Goal: Information Seeking & Learning: Learn about a topic

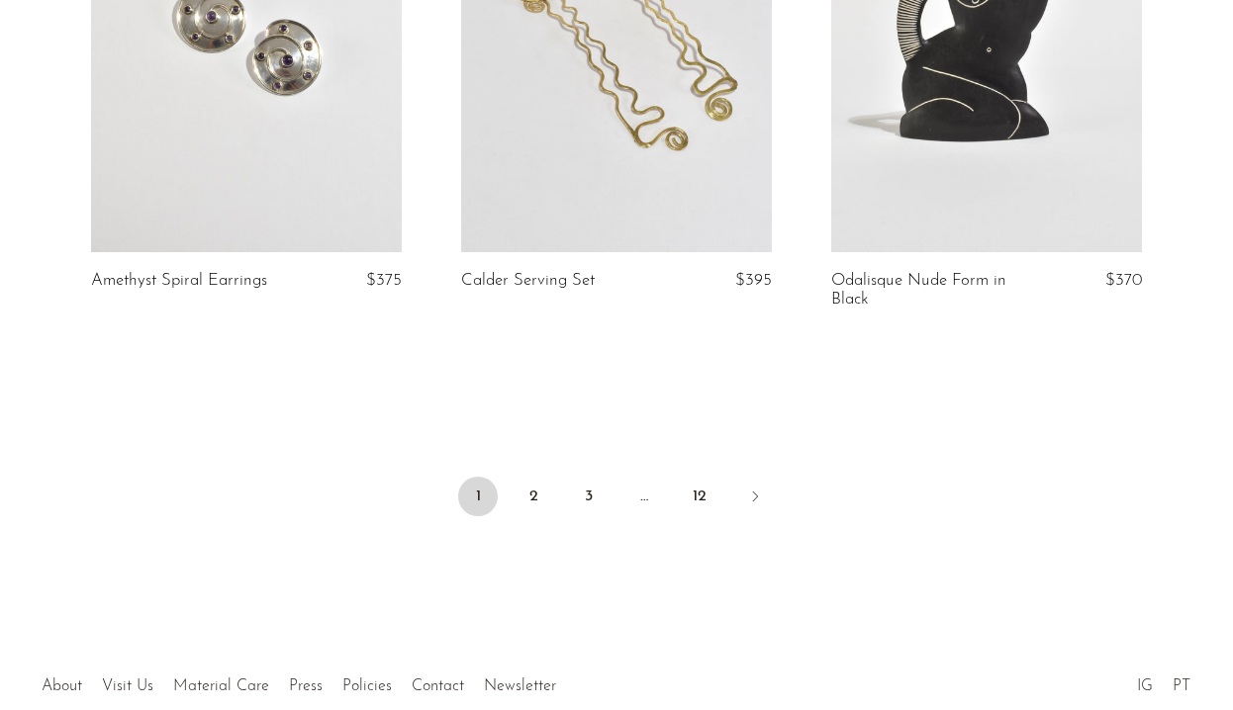
scroll to position [6326, 0]
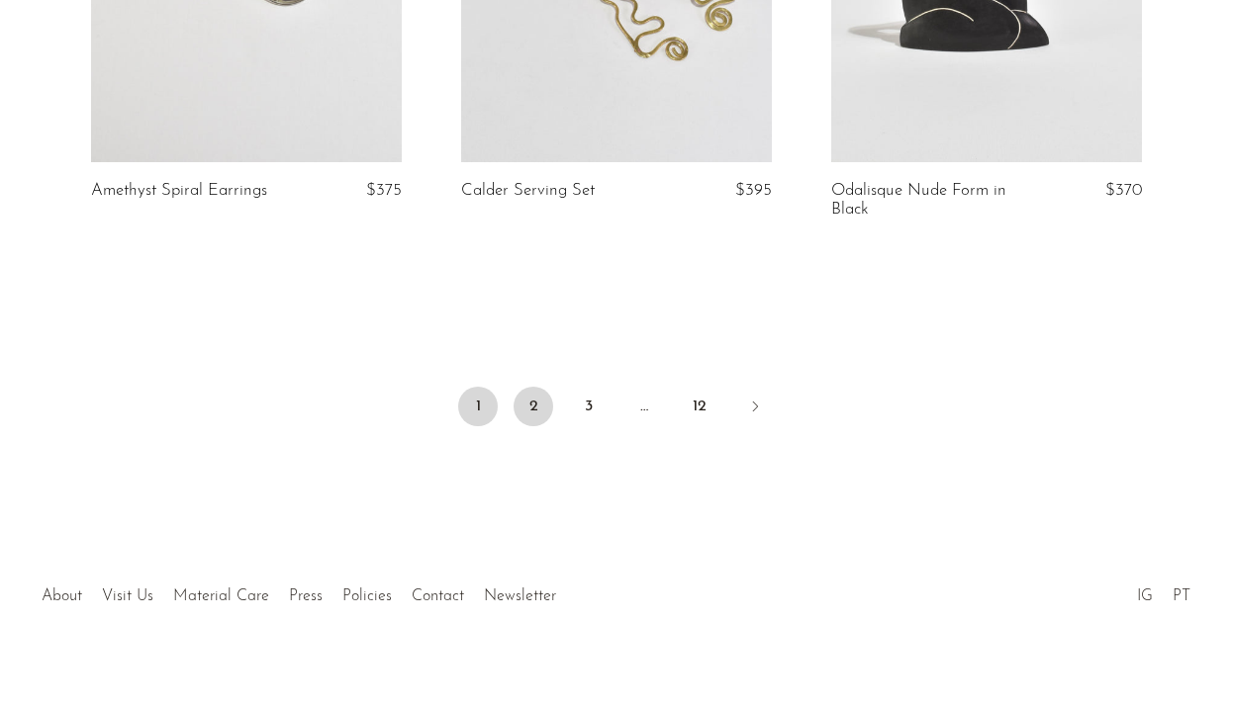
click at [541, 391] on link "2" at bounding box center [534, 407] width 40 height 40
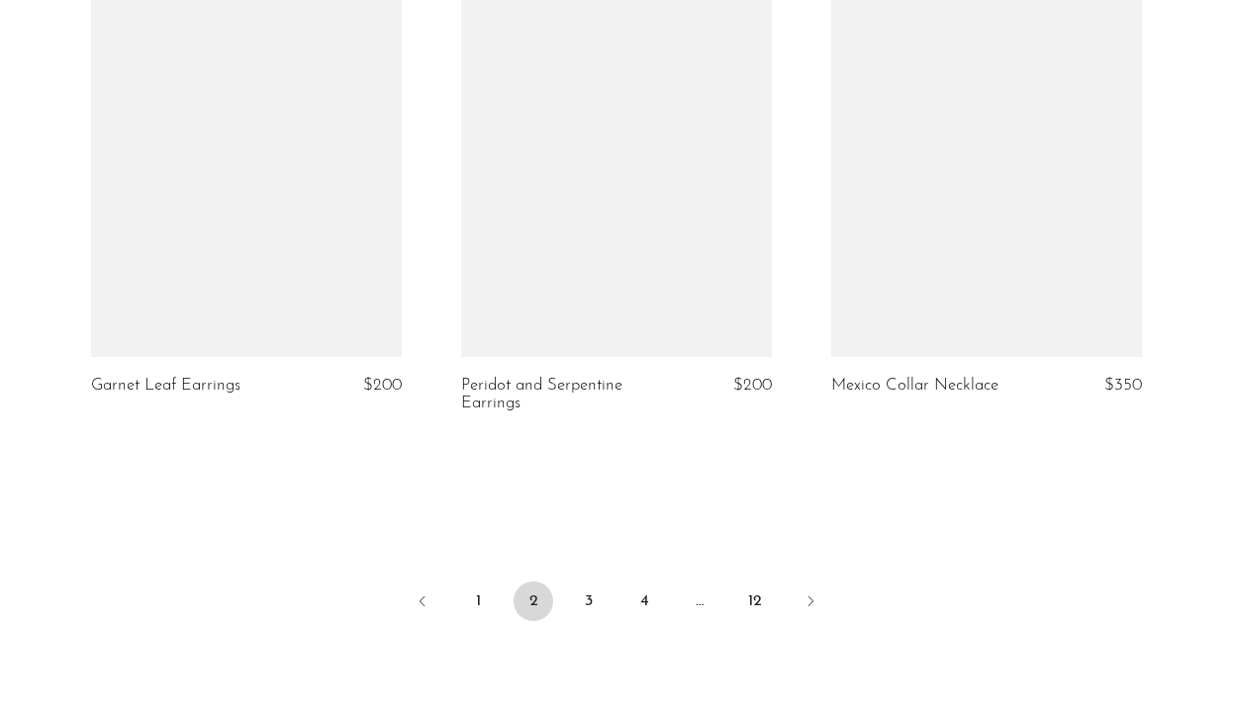
scroll to position [6344, 0]
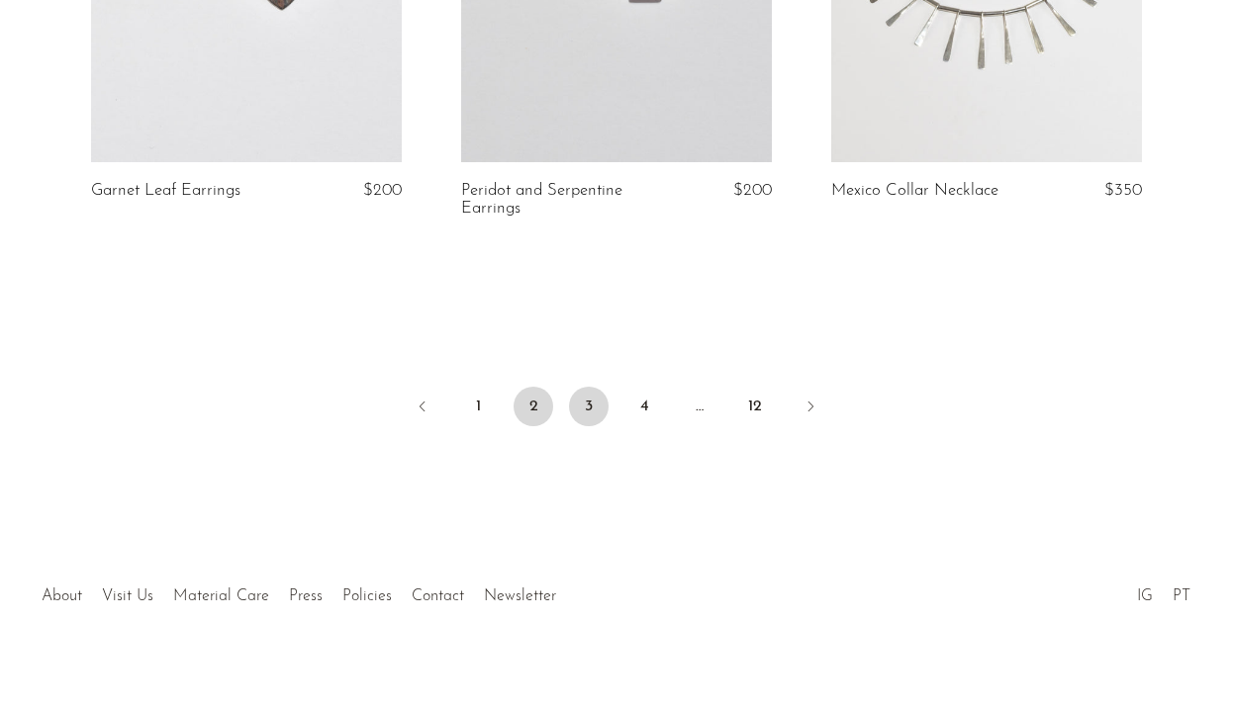
click at [592, 402] on link "3" at bounding box center [589, 407] width 40 height 40
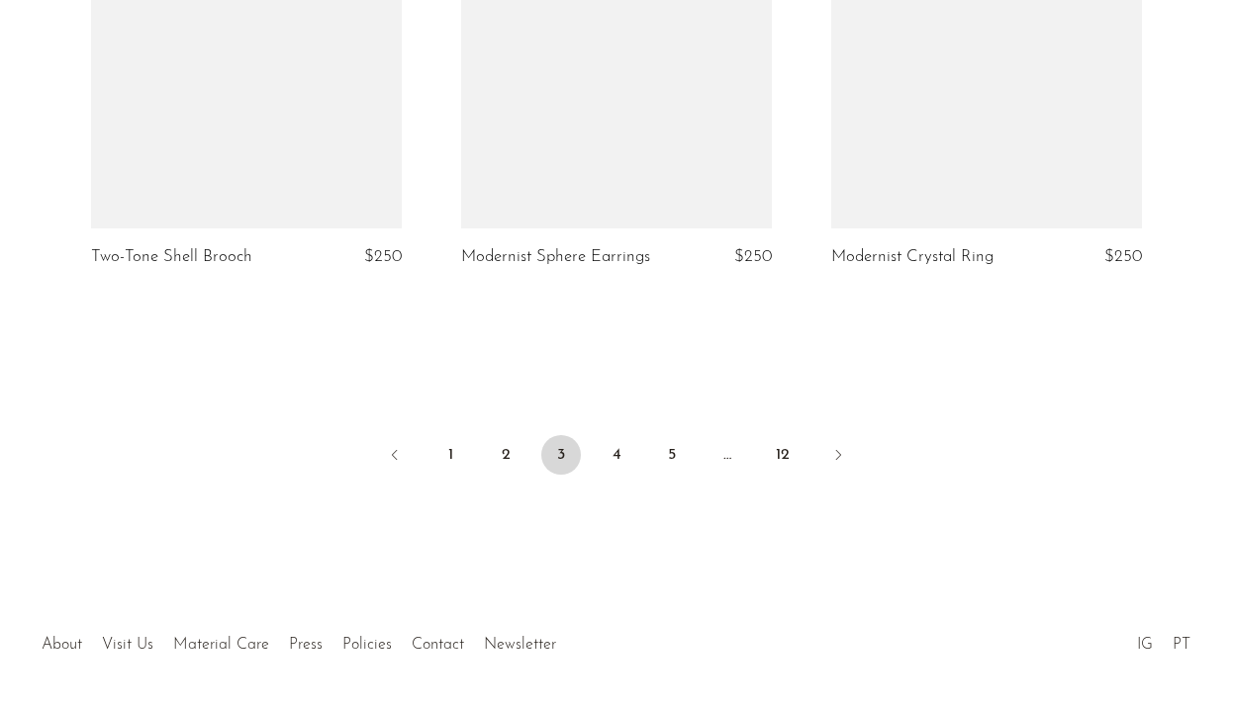
scroll to position [6344, 0]
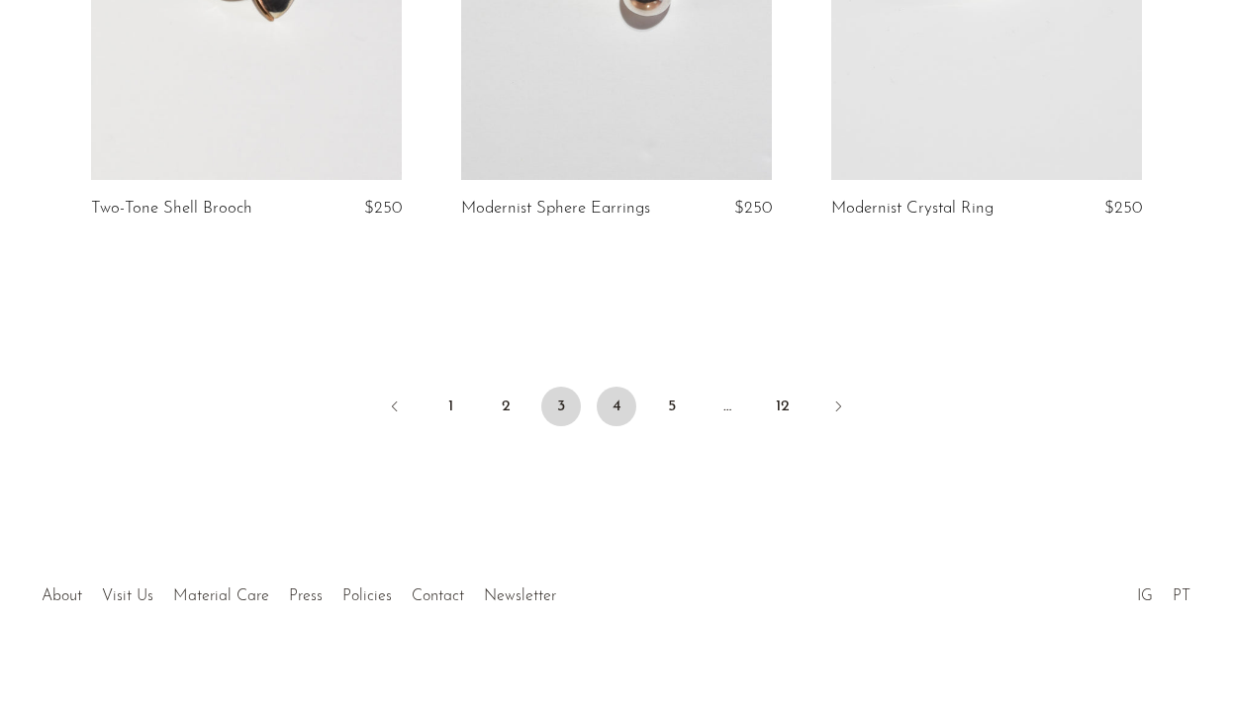
click at [614, 387] on link "4" at bounding box center [617, 407] width 40 height 40
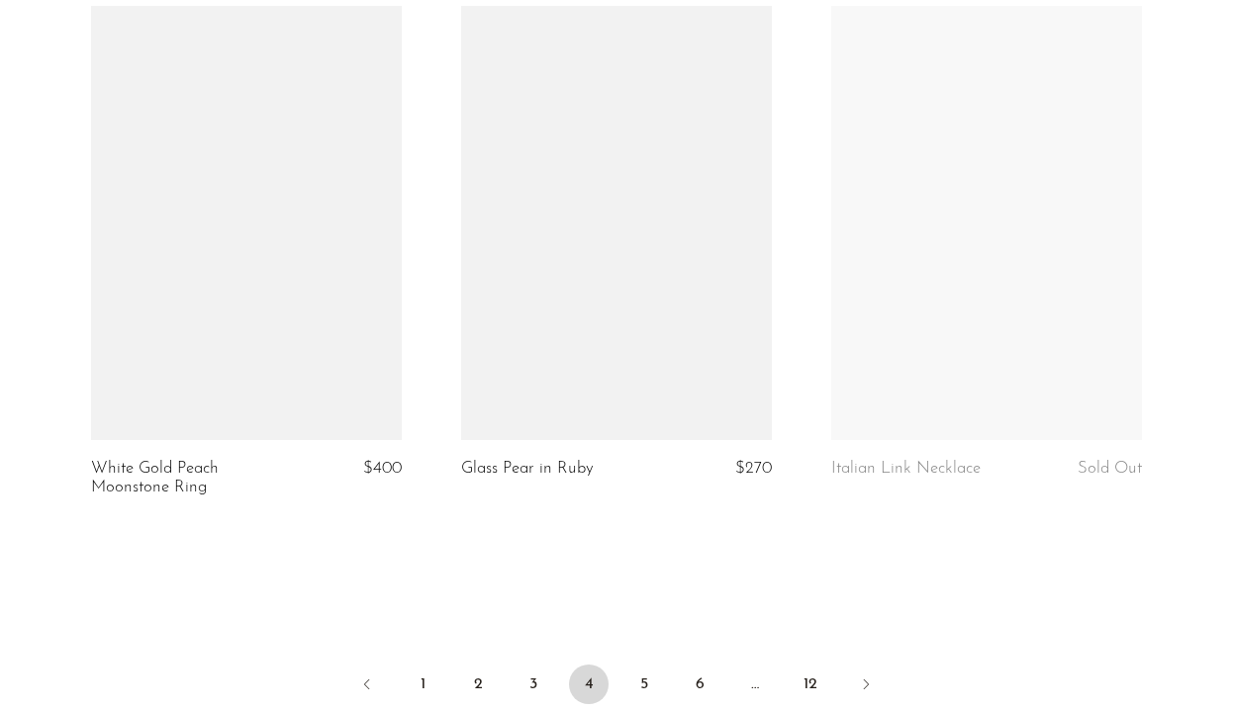
scroll to position [6102, 0]
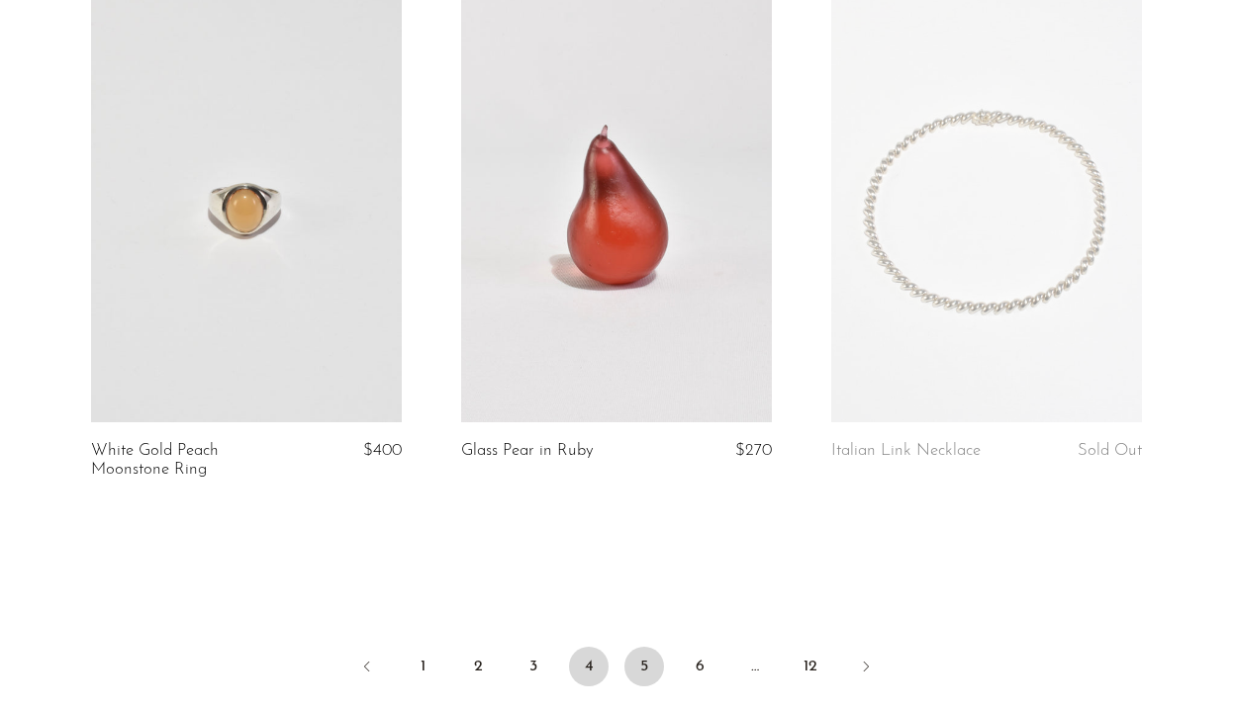
click at [641, 647] on link "5" at bounding box center [644, 667] width 40 height 40
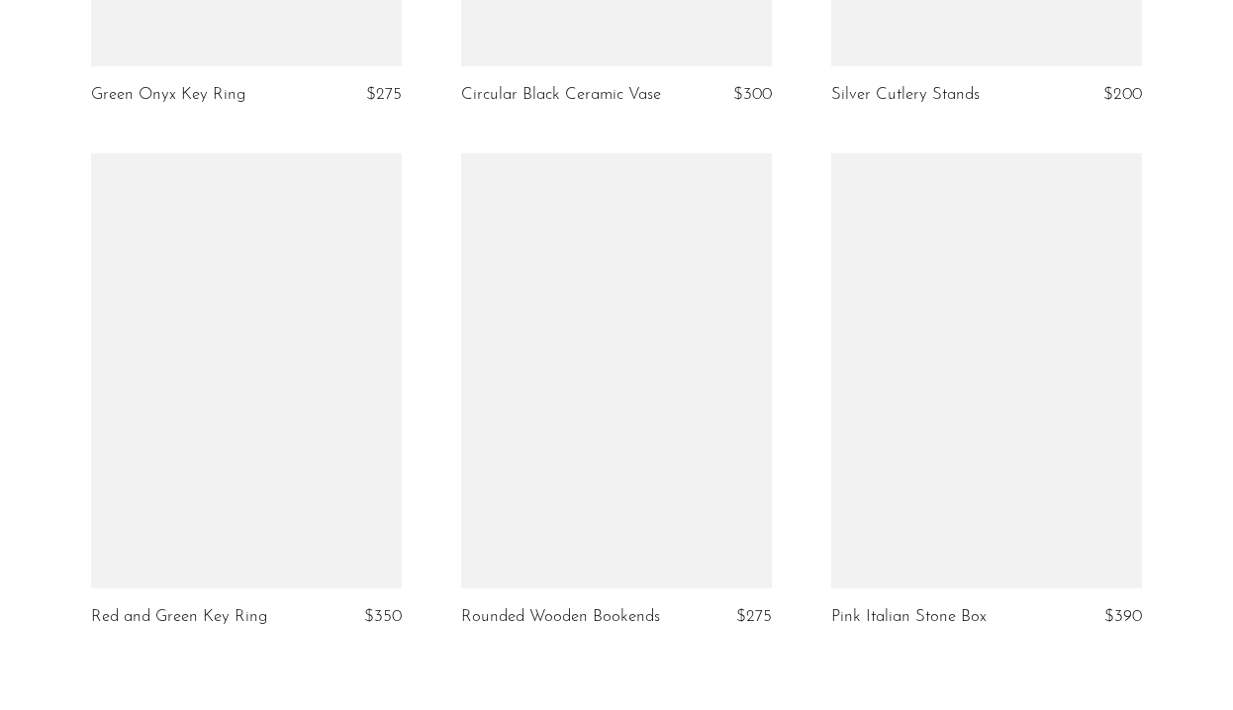
scroll to position [6289, 0]
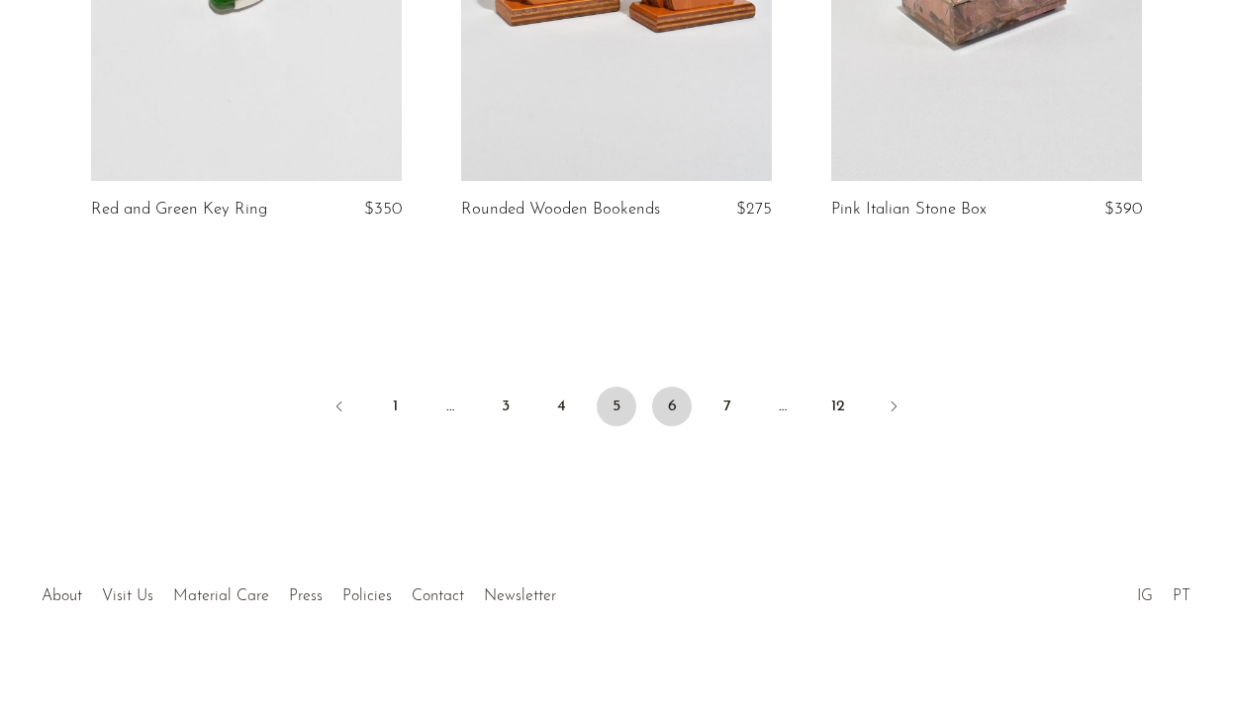
click at [667, 387] on link "6" at bounding box center [672, 407] width 40 height 40
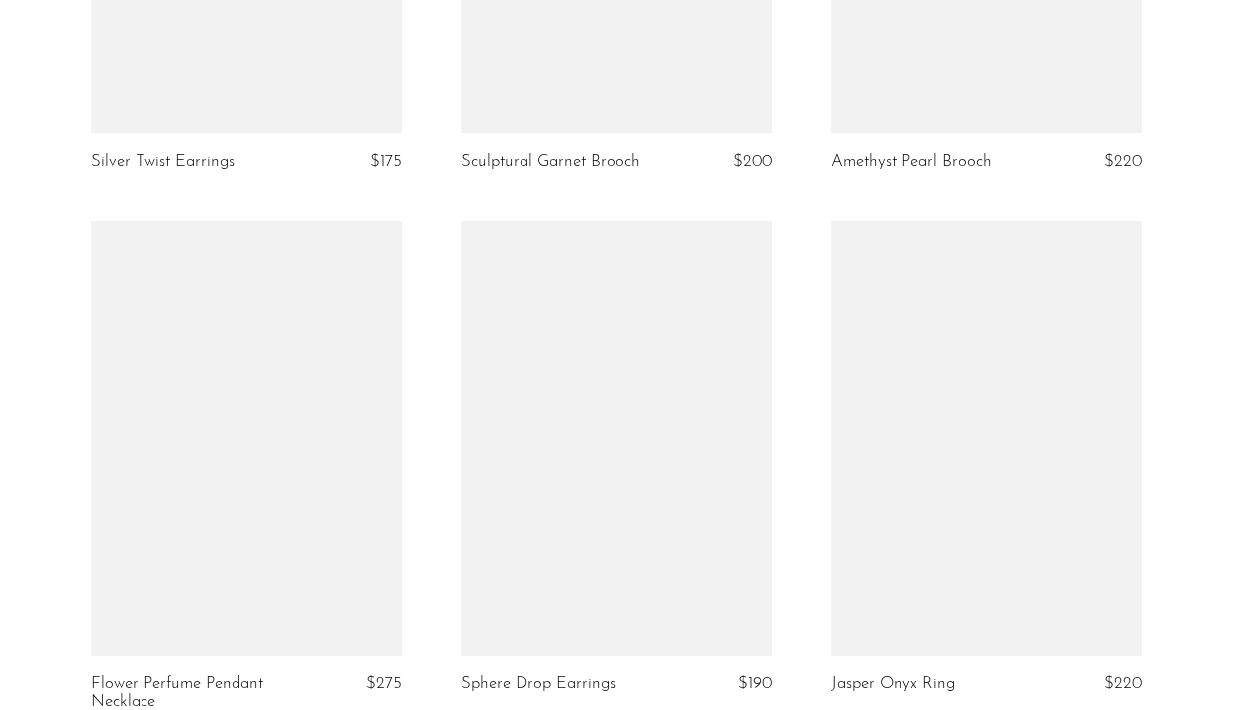
scroll to position [6326, 0]
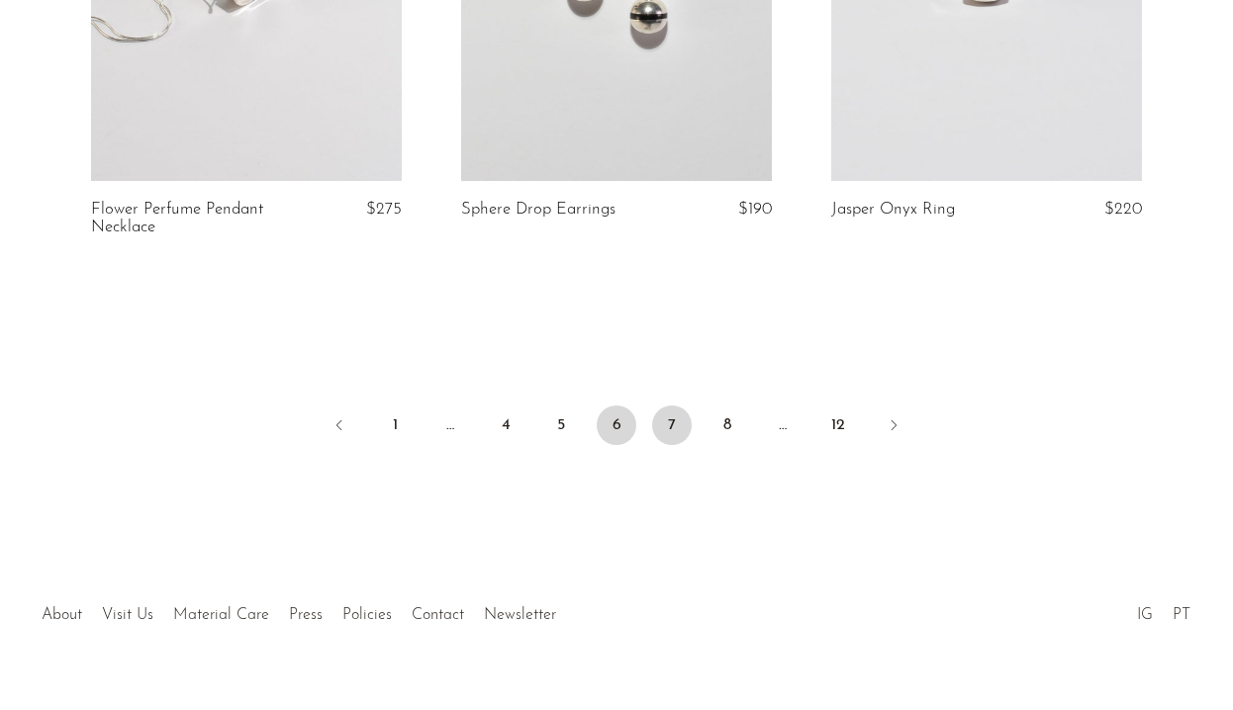
click at [678, 406] on link "7" at bounding box center [672, 426] width 40 height 40
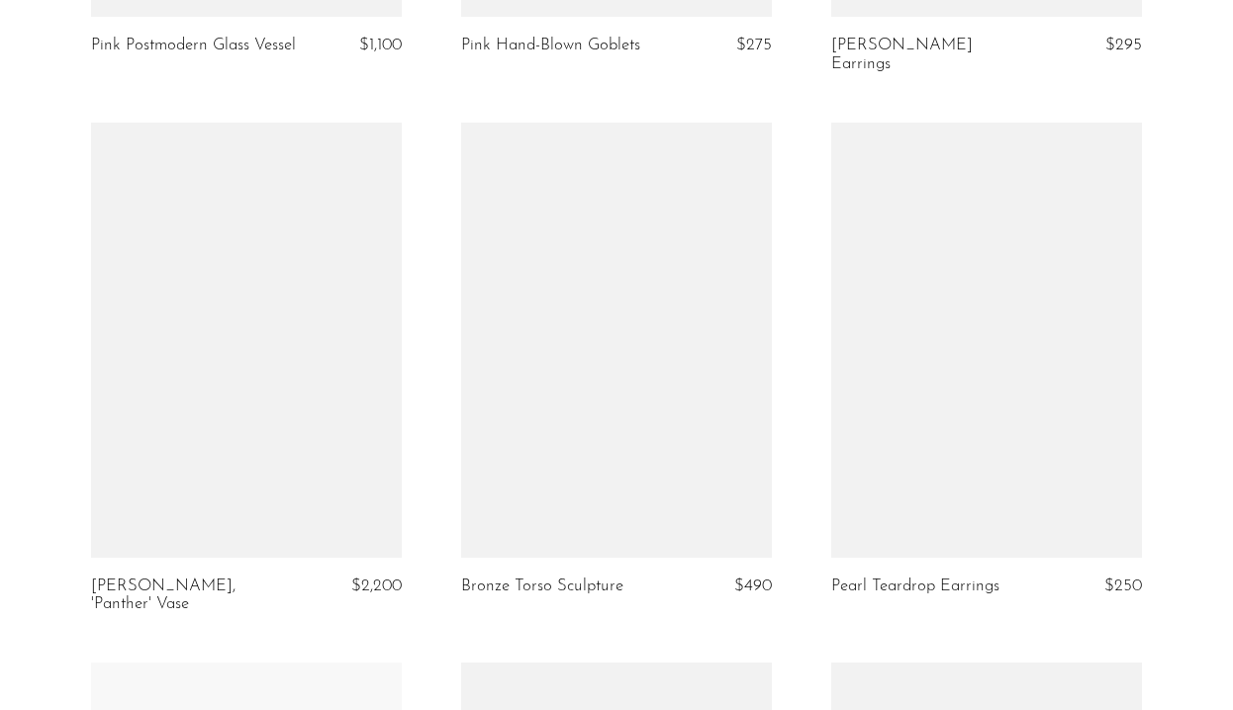
scroll to position [6027, 0]
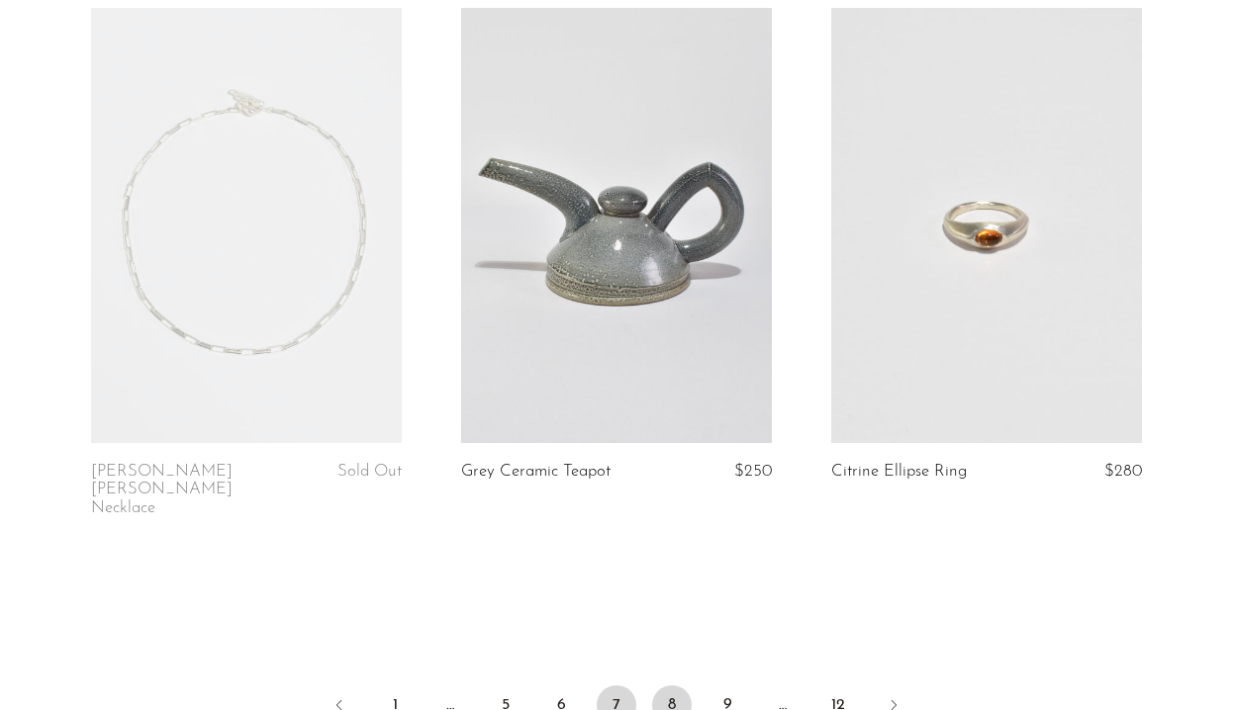
click at [686, 686] on link "8" at bounding box center [672, 706] width 40 height 40
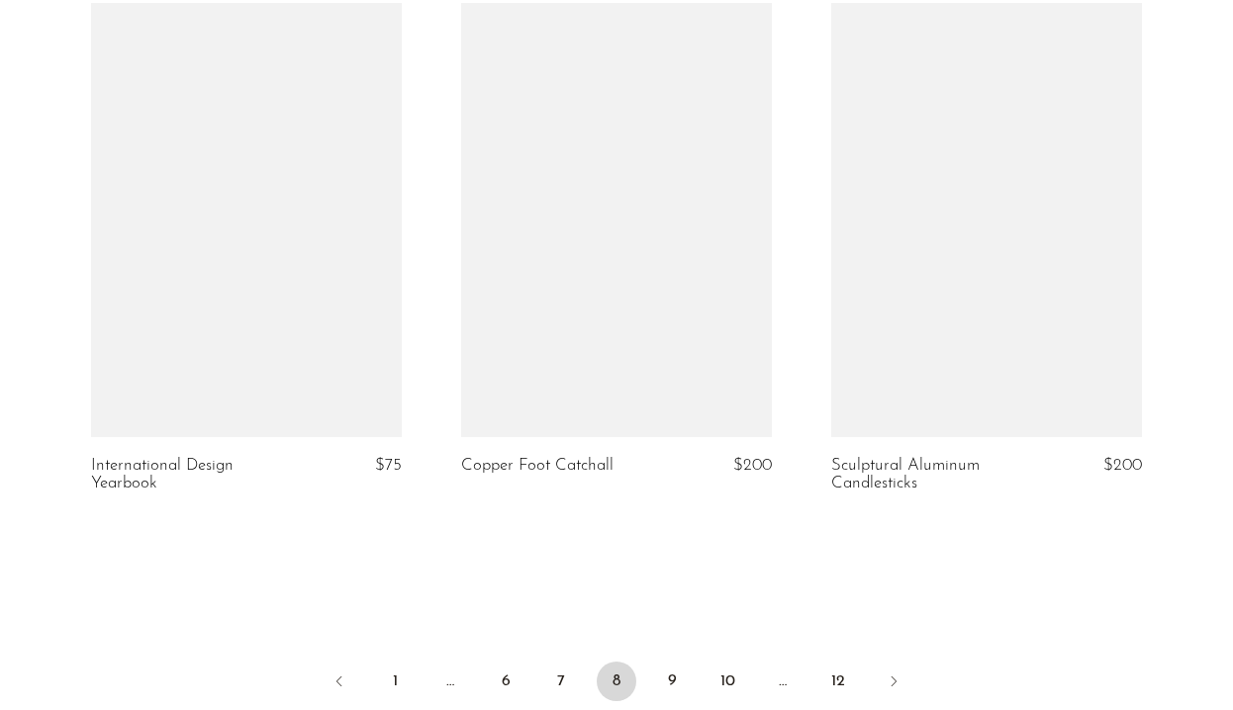
scroll to position [6000, 0]
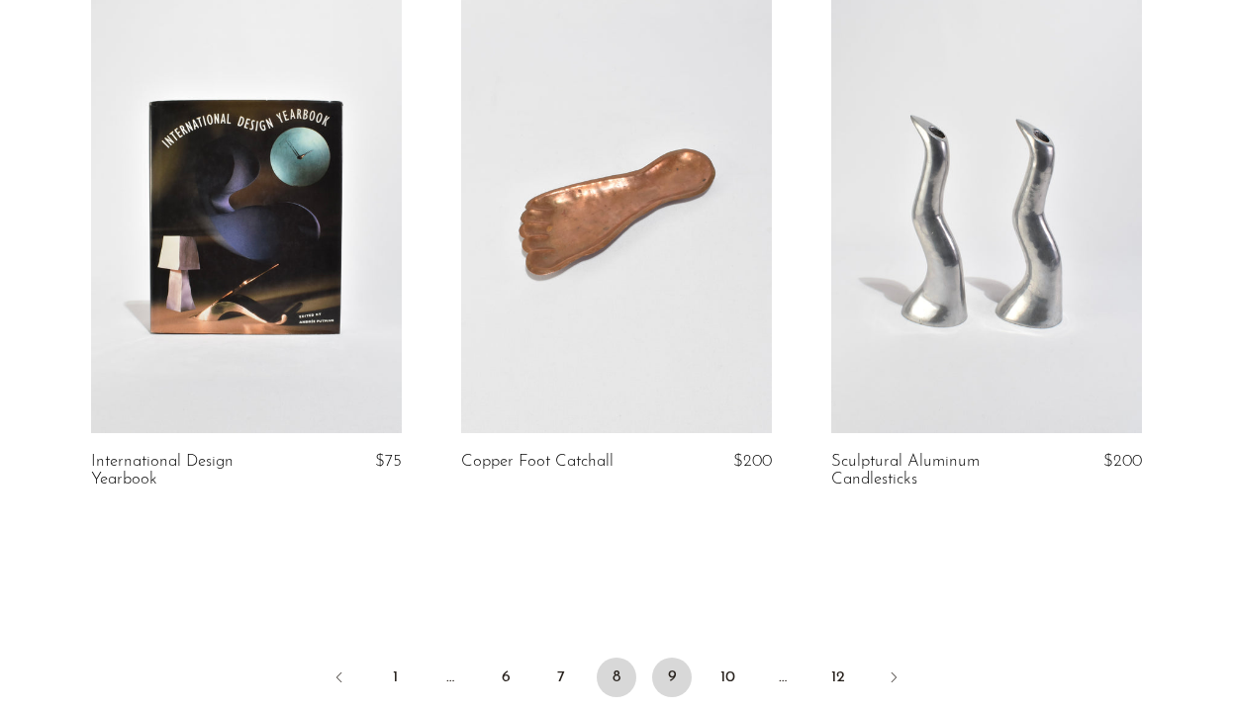
click at [673, 679] on link "9" at bounding box center [672, 678] width 40 height 40
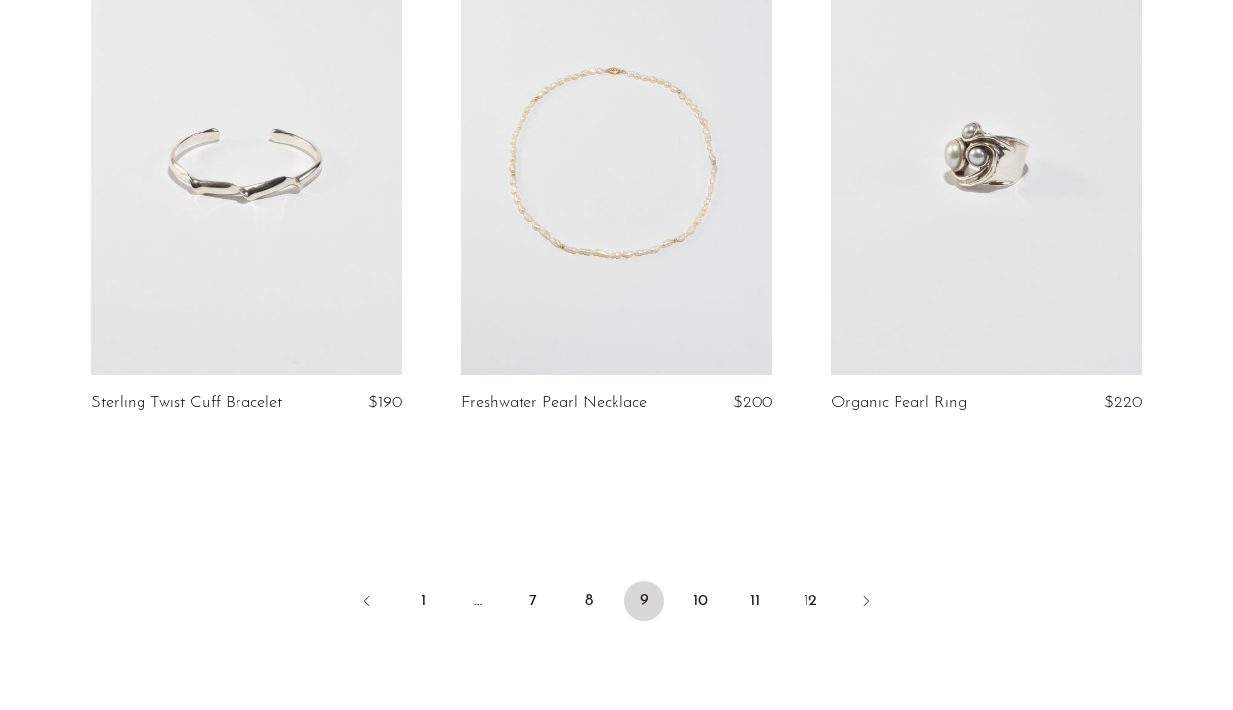
scroll to position [6308, 0]
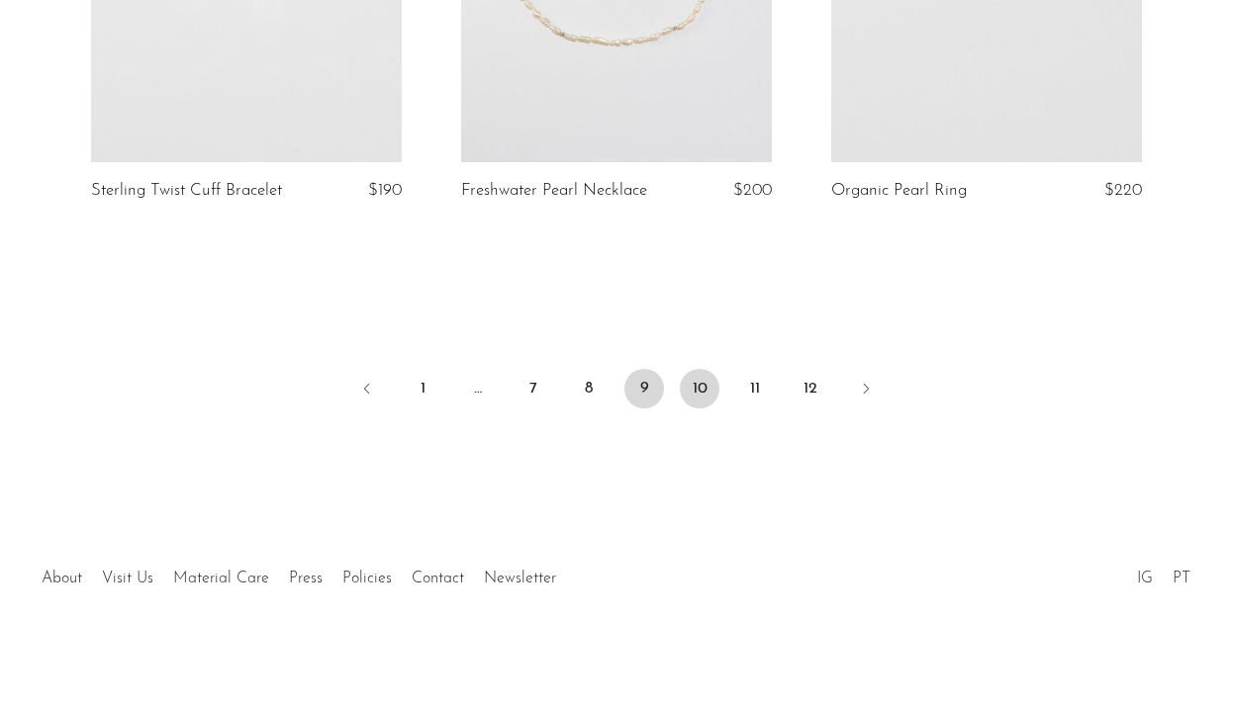
click at [697, 407] on link "10" at bounding box center [700, 389] width 40 height 40
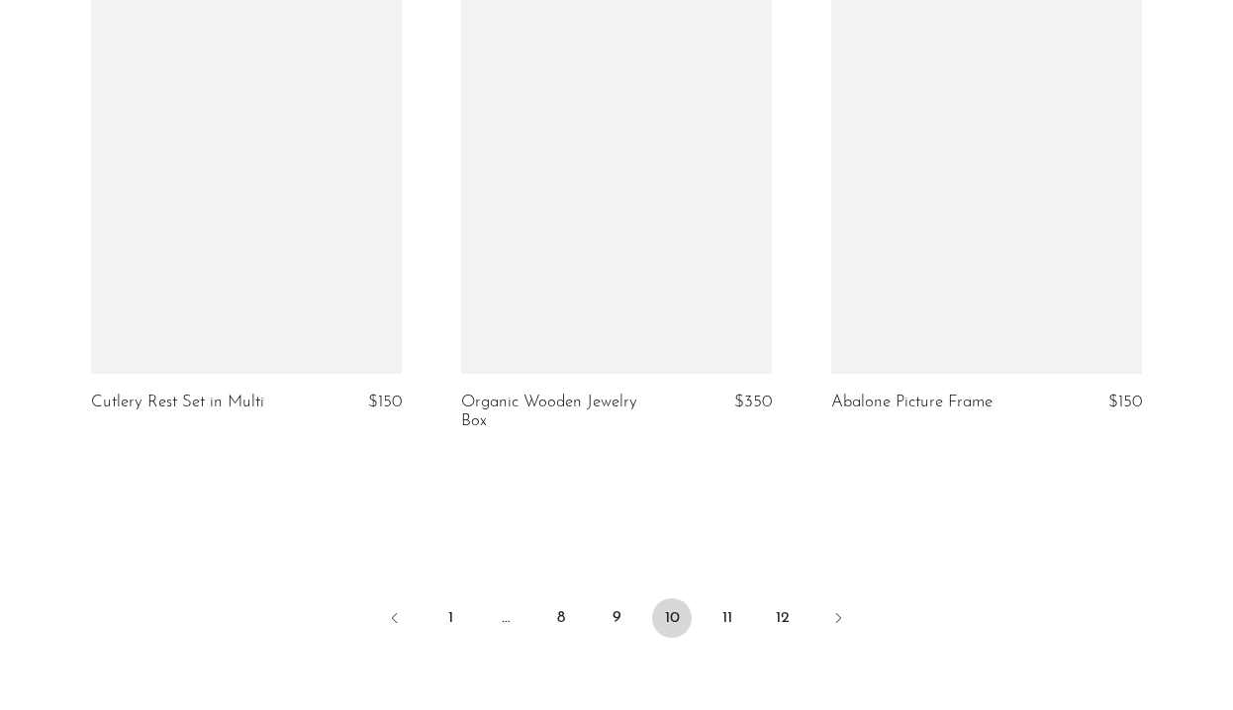
scroll to position [6326, 0]
